Goal: Find specific page/section: Find specific page/section

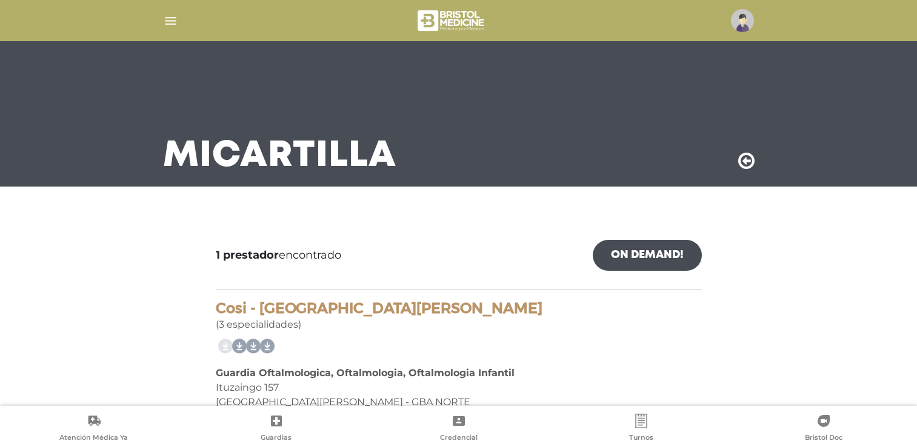
scroll to position [52, 0]
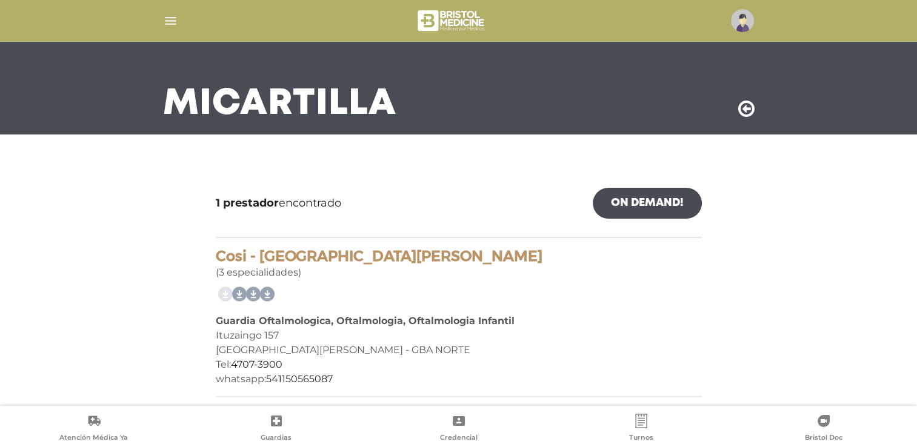
click at [177, 19] on img "button" at bounding box center [170, 20] width 15 height 15
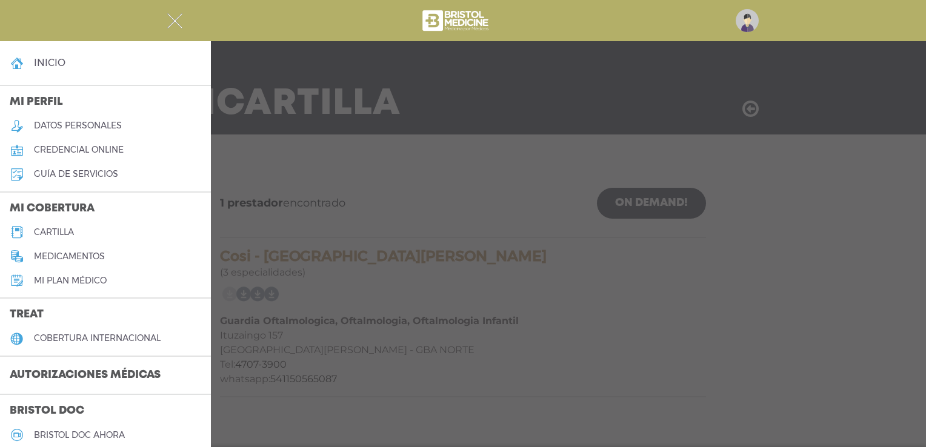
click at [70, 233] on h5 "cartilla" at bounding box center [54, 232] width 40 height 10
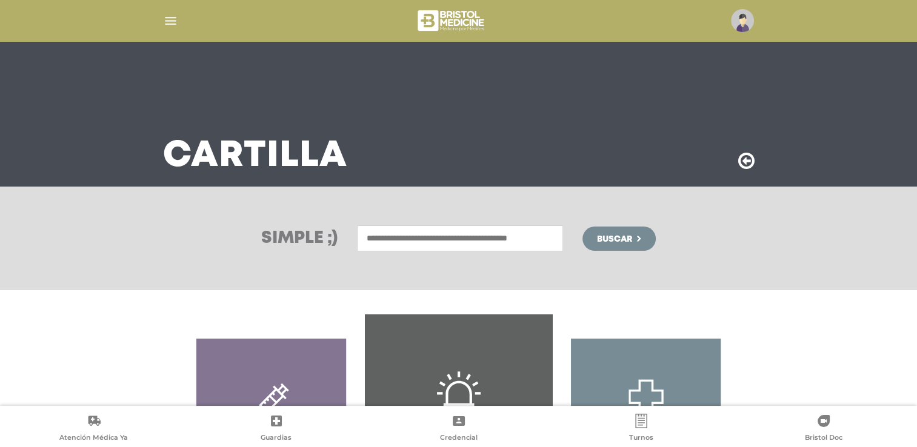
click at [494, 230] on input "text" at bounding box center [460, 239] width 206 height 26
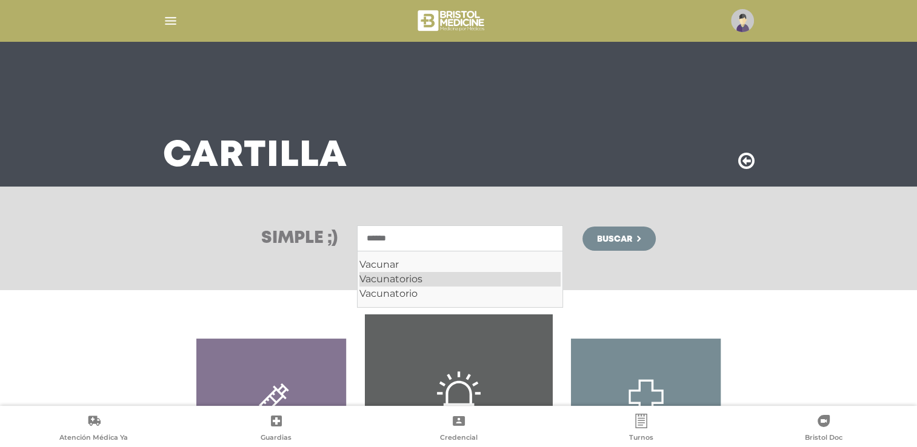
click at [403, 280] on div "Vacunatorios" at bounding box center [460, 279] width 201 height 15
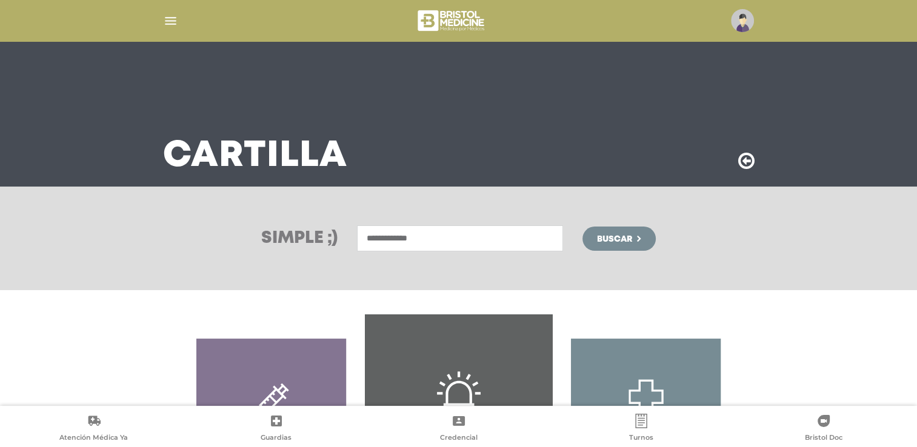
type input "**********"
click at [620, 243] on span "Buscar" at bounding box center [614, 239] width 35 height 8
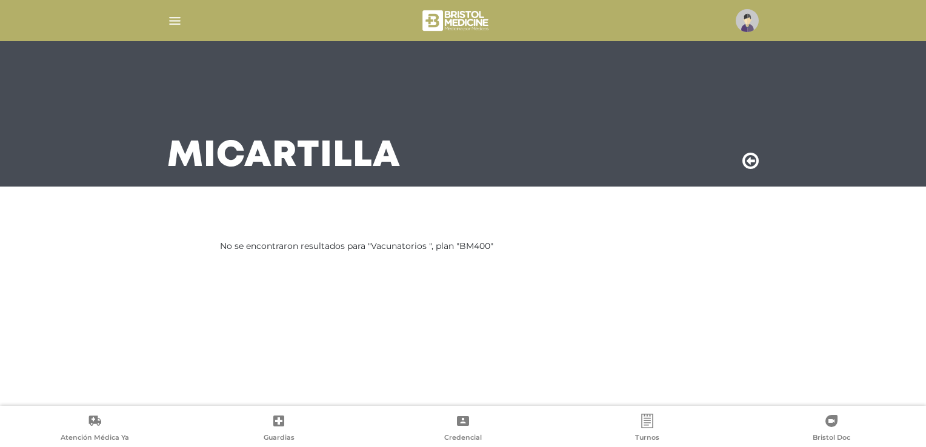
click at [174, 20] on img "button" at bounding box center [174, 20] width 15 height 15
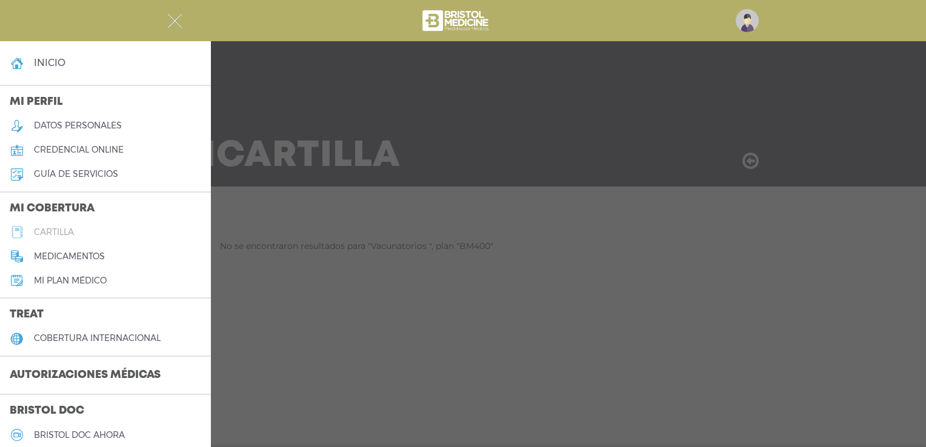
click at [51, 235] on h5 "cartilla" at bounding box center [54, 232] width 40 height 10
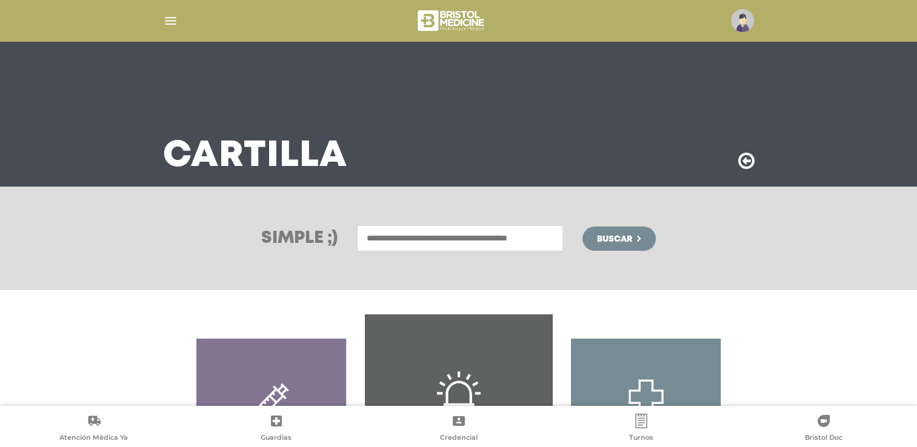
click at [498, 235] on input "text" at bounding box center [460, 239] width 206 height 26
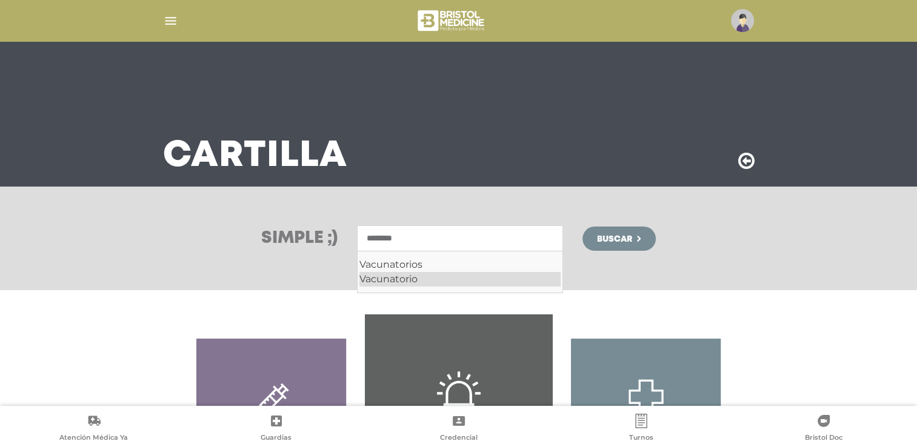
click at [393, 283] on div "Vacunatorio" at bounding box center [460, 279] width 201 height 15
type input "**********"
click at [622, 236] on span "Buscar" at bounding box center [614, 239] width 35 height 8
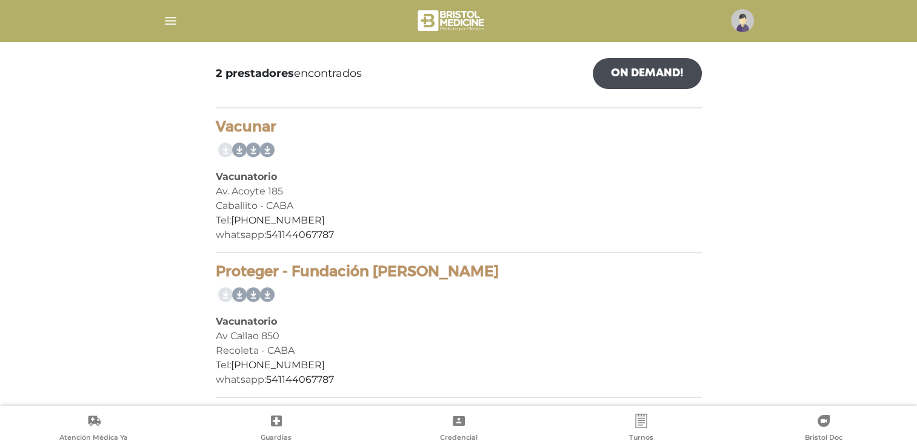
scroll to position [182, 0]
